Goal: Task Accomplishment & Management: Manage account settings

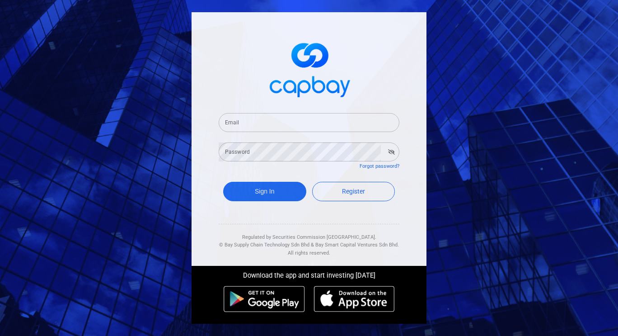
click at [260, 110] on div "Email Email" at bounding box center [309, 117] width 181 height 30
click at [255, 121] on input "Email" at bounding box center [309, 122] width 181 height 19
type input "[EMAIL_ADDRESS][DOMAIN_NAME]"
click at [276, 194] on button "Sign In" at bounding box center [264, 191] width 83 height 19
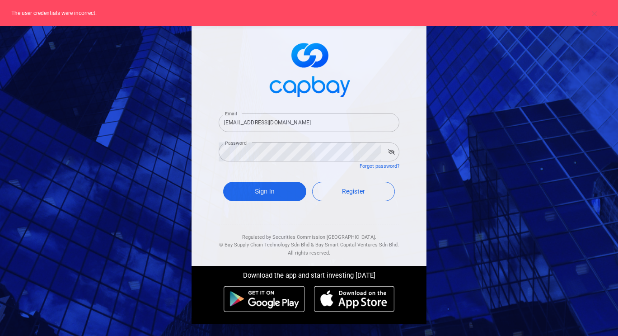
click at [392, 153] on icon "button" at bounding box center [391, 151] width 7 height 5
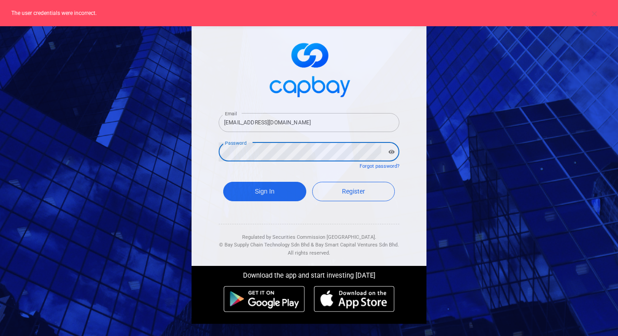
click at [349, 169] on form "Email [EMAIL_ADDRESS][DOMAIN_NAME] Email Password Password Forgot password? Sig…" at bounding box center [309, 158] width 181 height 112
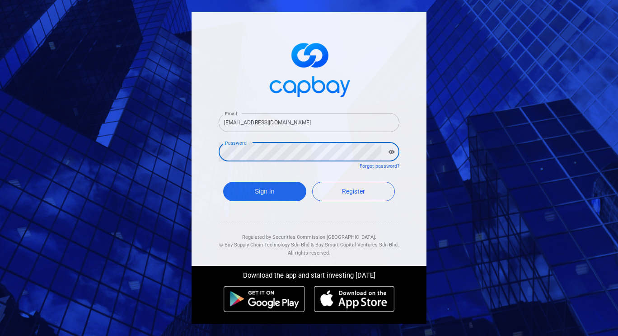
click at [223, 182] on button "Sign In" at bounding box center [264, 191] width 83 height 19
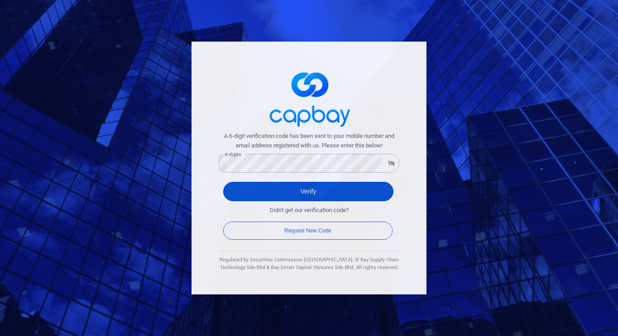
click at [296, 188] on button "Verify" at bounding box center [308, 191] width 170 height 19
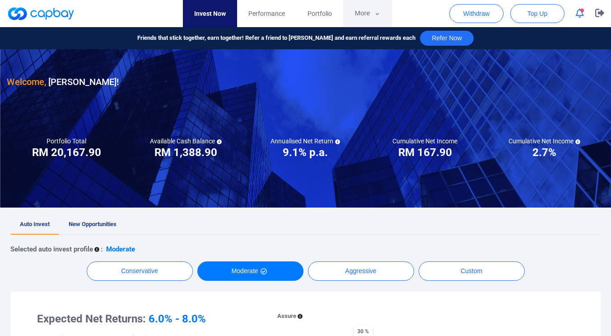
click at [363, 14] on button "More" at bounding box center [367, 13] width 48 height 27
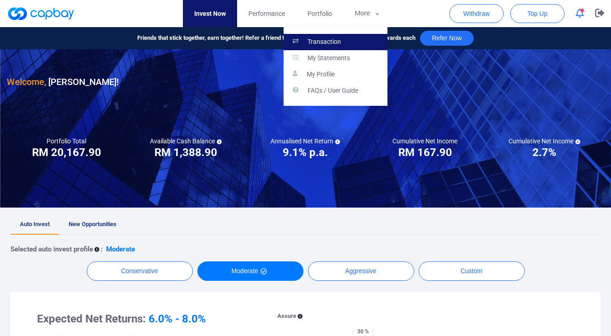
click at [337, 44] on p "Transaction" at bounding box center [324, 42] width 33 height 8
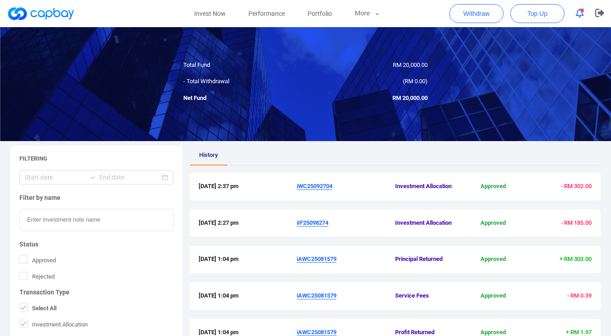
scroll to position [95, 0]
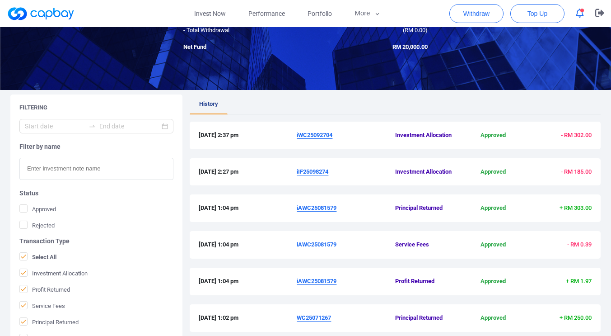
click at [604, 100] on div "Filtering Filter by name Status Approved Rejected Transaction Type Select All I…" at bounding box center [305, 297] width 611 height 407
click at [601, 100] on div "Filtering Filter by name Status Approved Rejected Transaction Type Select All I…" at bounding box center [305, 297] width 611 height 407
click at [599, 103] on ul "History" at bounding box center [395, 104] width 411 height 20
click at [599, 104] on ul "History" at bounding box center [395, 104] width 411 height 20
drag, startPoint x: 599, startPoint y: 107, endPoint x: 597, endPoint y: 113, distance: 6.9
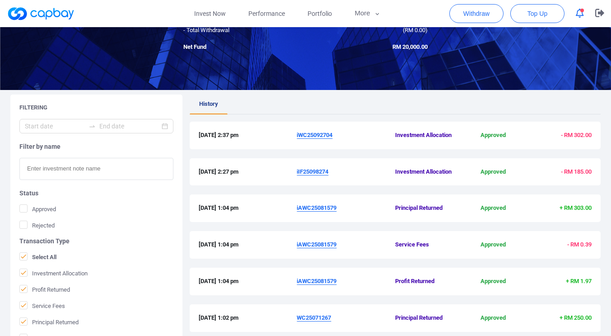
click at [598, 108] on ul "History" at bounding box center [395, 104] width 411 height 20
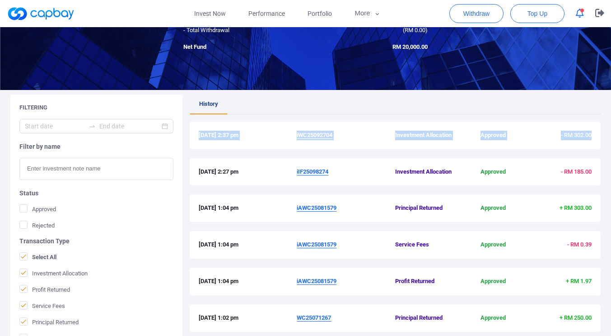
drag, startPoint x: 597, startPoint y: 113, endPoint x: 593, endPoint y: 146, distance: 33.2
click at [593, 146] on div "History [DATE] 2:37 pm iWC25092704 Investment Allocation Approved - RM 302.00 […" at bounding box center [395, 290] width 411 height 392
click at [602, 155] on div "Filtering Filter by name Status Approved Rejected Transaction Type Select All I…" at bounding box center [305, 297] width 611 height 407
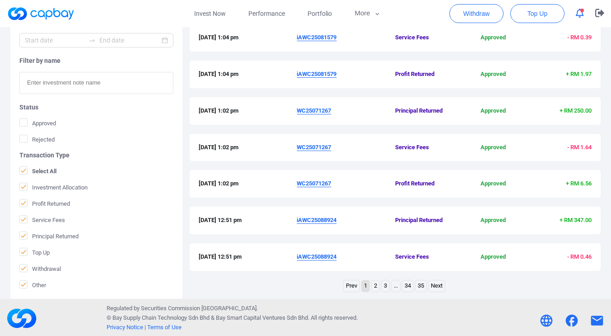
scroll to position [304, 0]
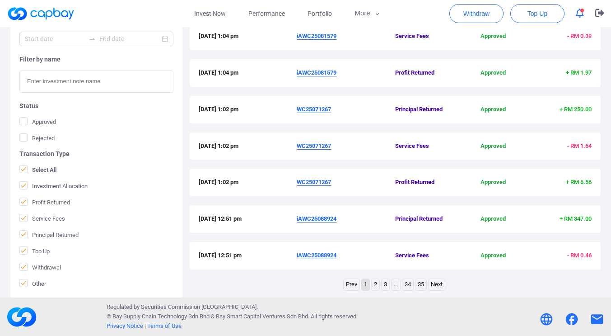
click at [374, 286] on link "2" at bounding box center [376, 284] width 8 height 11
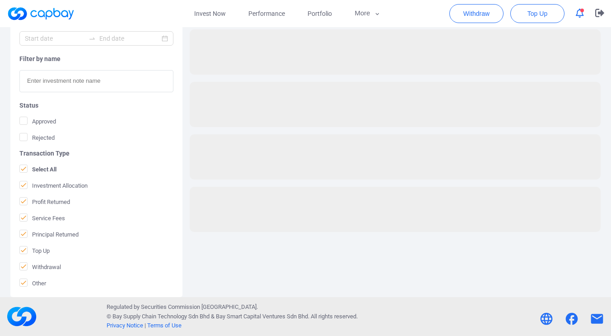
scroll to position [187, 0]
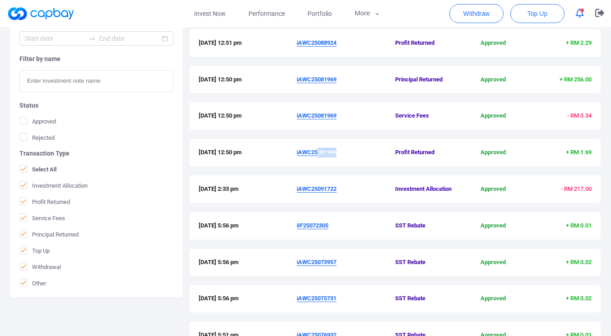
drag, startPoint x: 337, startPoint y: 154, endPoint x: 316, endPoint y: 155, distance: 21.3
click at [317, 155] on u "iAWC25081969" at bounding box center [317, 152] width 40 height 7
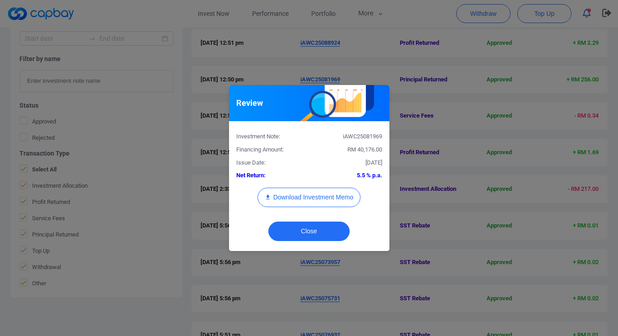
drag, startPoint x: 312, startPoint y: 156, endPoint x: 300, endPoint y: 155, distance: 12.2
click at [300, 155] on body "Invest Now Performance Portfolio More Transaction My Statements My Profile FAQs…" at bounding box center [309, 146] width 618 height 613
drag, startPoint x: 300, startPoint y: 155, endPoint x: 338, endPoint y: 164, distance: 38.9
click at [303, 156] on div "Investment Note: iAWC25081969 Financing Amount: RM 40,176.00 Issue Date: [DATE]…" at bounding box center [309, 172] width 146 height 88
click at [332, 234] on button "Close" at bounding box center [308, 230] width 81 height 19
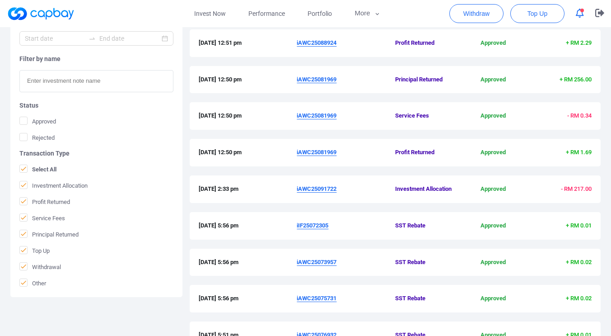
drag, startPoint x: 339, startPoint y: 154, endPoint x: 296, endPoint y: 154, distance: 42.5
click at [296, 154] on div "[DATE] 12:50 pm iAWC25081969 Profit Returned Approved + RM 1.69" at bounding box center [395, 152] width 393 height 9
copy div "iAWC25081969"
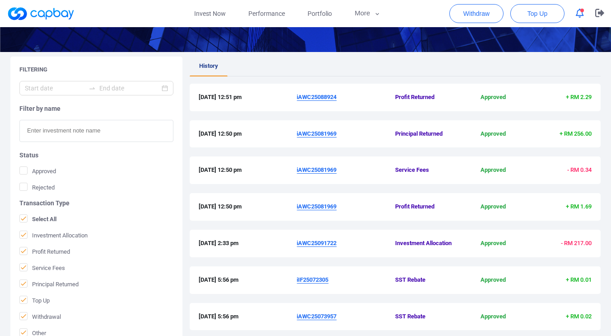
scroll to position [132, 0]
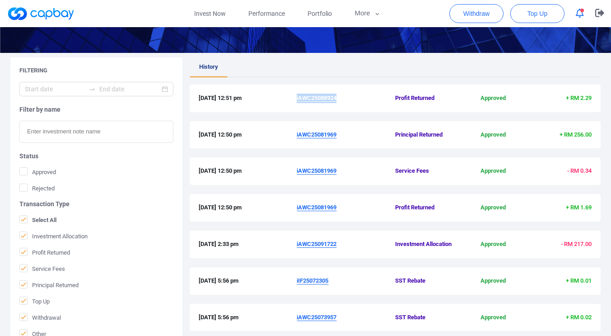
drag, startPoint x: 339, startPoint y: 97, endPoint x: 297, endPoint y: 97, distance: 42.0
click at [297, 97] on span "iAWC25088924" at bounding box center [346, 98] width 98 height 9
copy u "iAWC25088924"
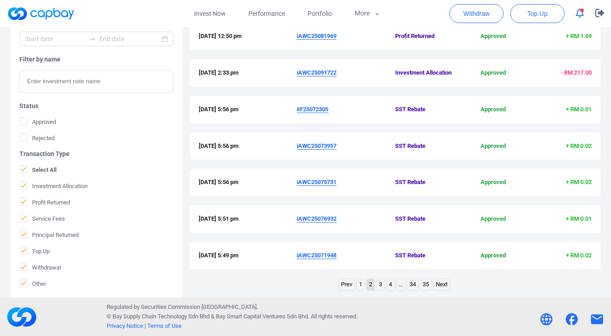
click at [359, 283] on link "1" at bounding box center [361, 284] width 8 height 11
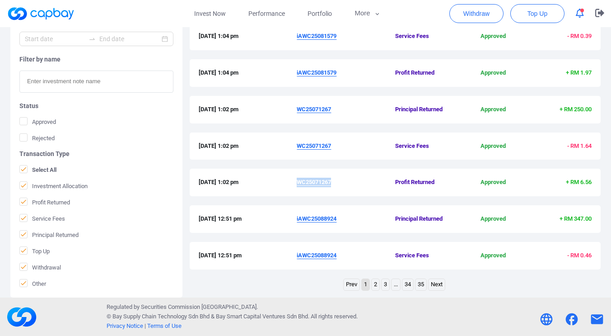
drag, startPoint x: 336, startPoint y: 182, endPoint x: 299, endPoint y: 183, distance: 36.2
click at [299, 183] on span "WC25071267" at bounding box center [346, 182] width 98 height 9
copy u "WC25071267"
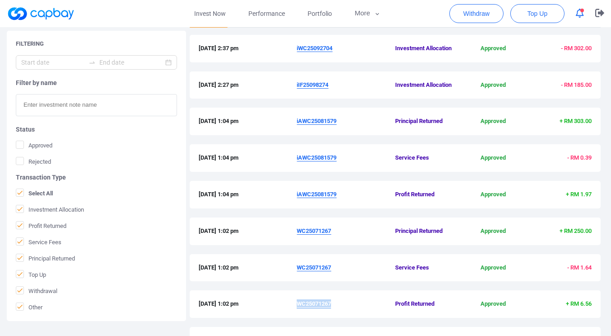
scroll to position [182, 0]
drag, startPoint x: 339, startPoint y: 195, endPoint x: 301, endPoint y: 202, distance: 38.2
click at [297, 196] on span "iAWC25081579" at bounding box center [346, 193] width 98 height 9
copy u "iAWC25081579"
drag, startPoint x: 329, startPoint y: 84, endPoint x: 298, endPoint y: 86, distance: 31.2
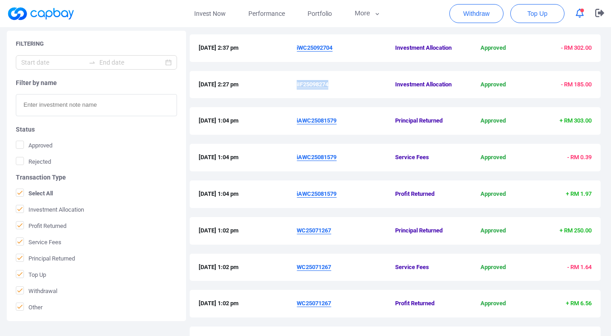
click at [298, 86] on span "iIF25098274" at bounding box center [346, 84] width 98 height 9
copy u "iIF25098274"
drag, startPoint x: 335, startPoint y: 48, endPoint x: 297, endPoint y: 48, distance: 37.9
click at [297, 48] on span "iWC25092704" at bounding box center [346, 47] width 98 height 9
copy u "iWC25092704"
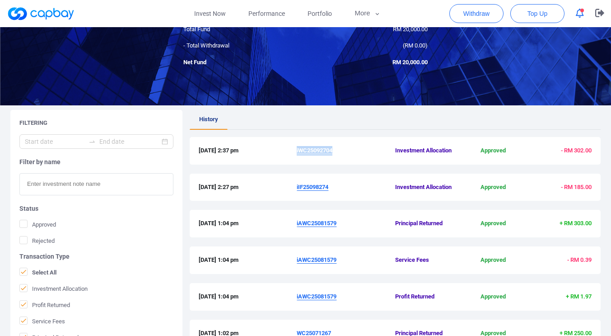
scroll to position [70, 0]
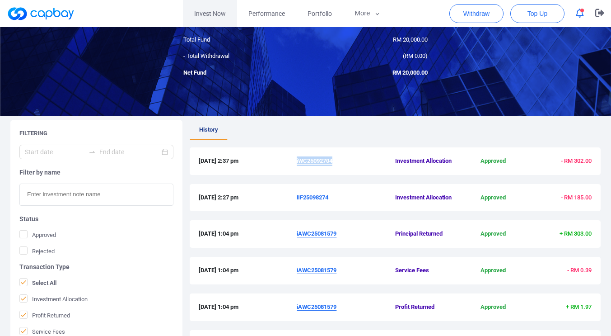
click at [211, 11] on link "Invest Now" at bounding box center [210, 13] width 54 height 27
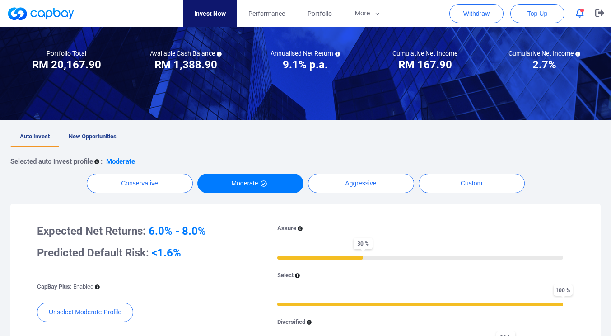
scroll to position [86, 0]
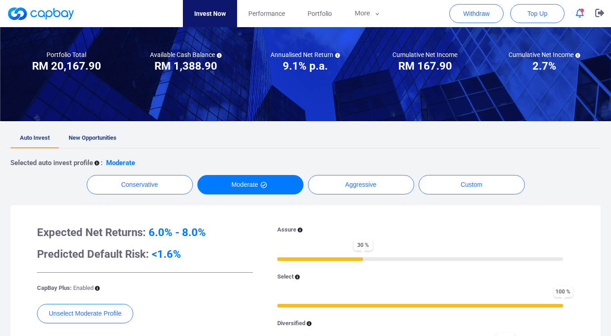
click at [580, 11] on icon "button" at bounding box center [580, 13] width 8 height 9
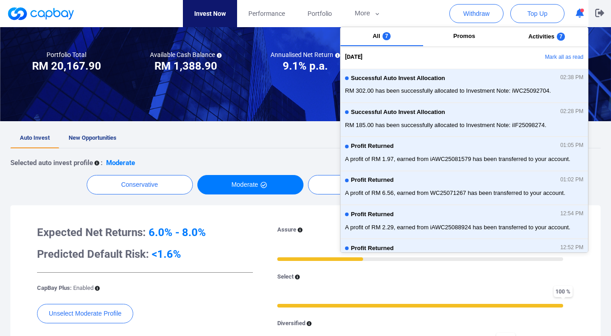
click at [599, 12] on icon "button" at bounding box center [599, 13] width 9 height 9
